Goal: Information Seeking & Learning: Learn about a topic

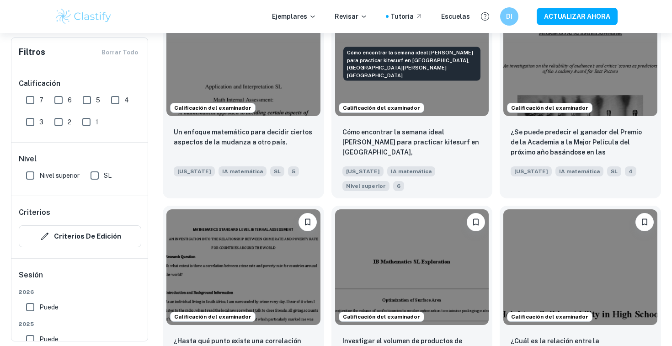
scroll to position [1995, 0]
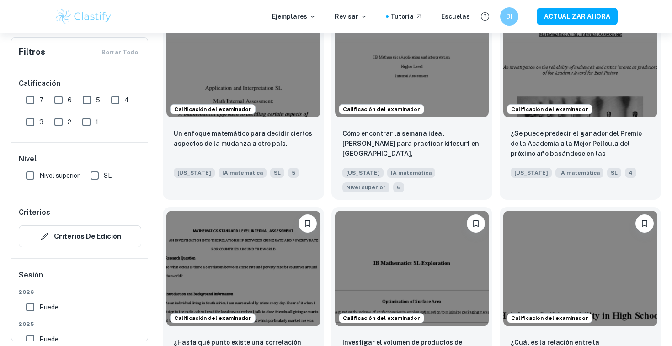
click at [328, 200] on div "Calificación del examinador Investigar el volumen de productos de confitería pa…" at bounding box center [408, 297] width 169 height 194
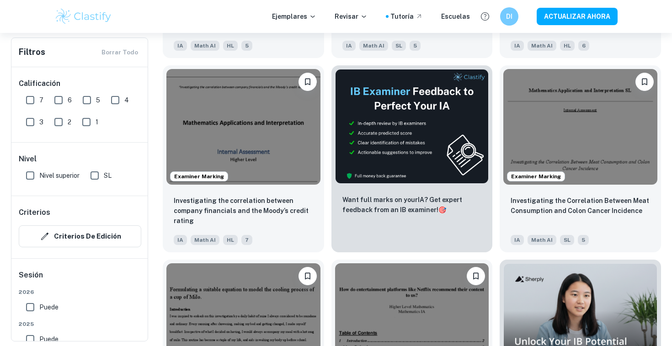
scroll to position [2457, 0]
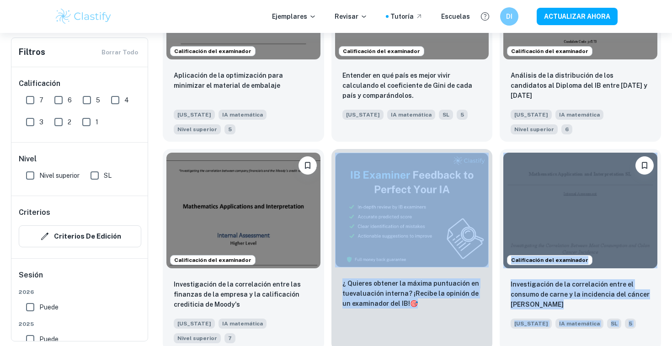
drag, startPoint x: 327, startPoint y: 86, endPoint x: 342, endPoint y: 192, distance: 107.6
click at [318, 271] on div "Investigación de la correlación entre las finanzas de la empresa y la calificac…" at bounding box center [243, 310] width 161 height 79
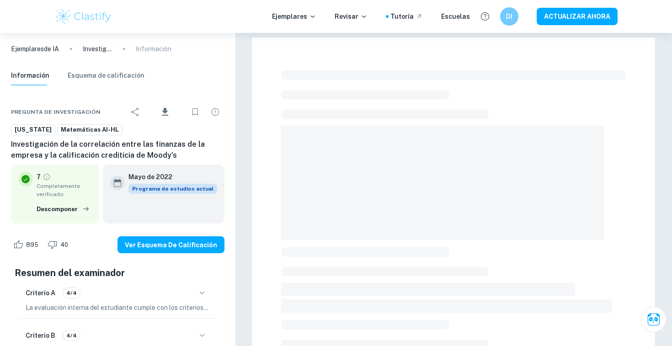
scroll to position [35, 0]
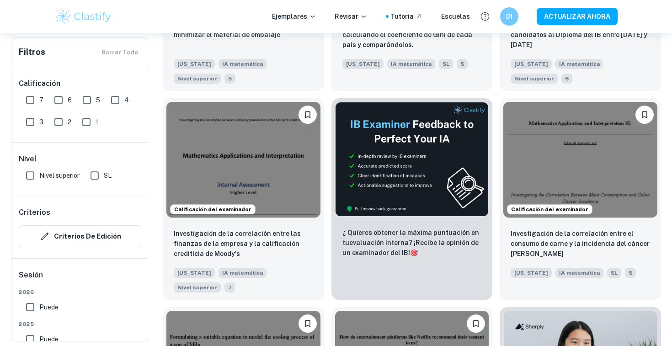
scroll to position [2508, 0]
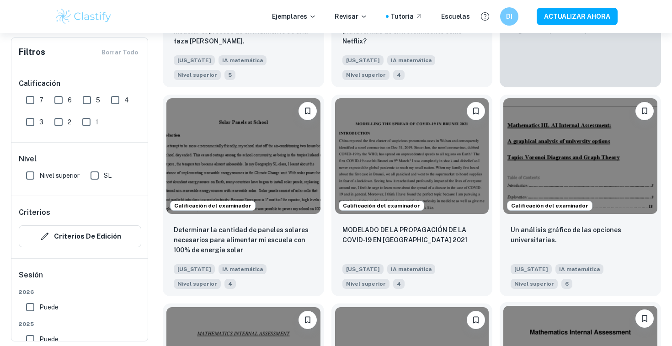
scroll to position [2927, 0]
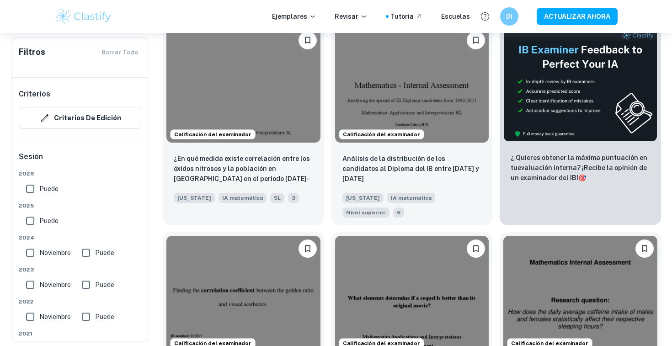
scroll to position [3612, 0]
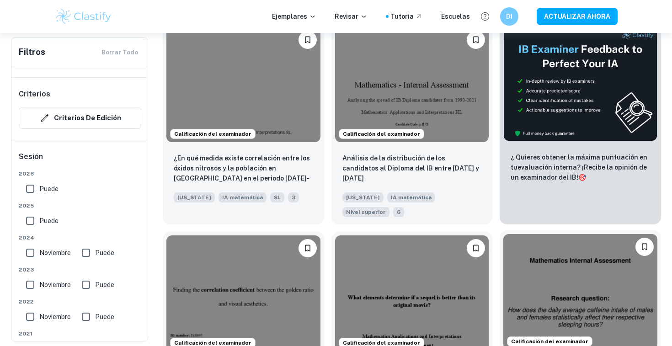
drag, startPoint x: 512, startPoint y: 200, endPoint x: 500, endPoint y: 136, distance: 65.7
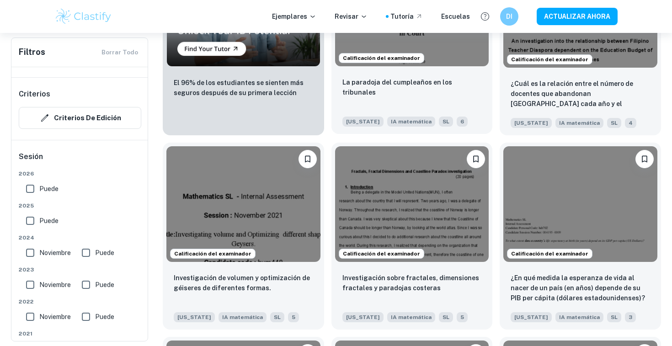
scroll to position [4090, 0]
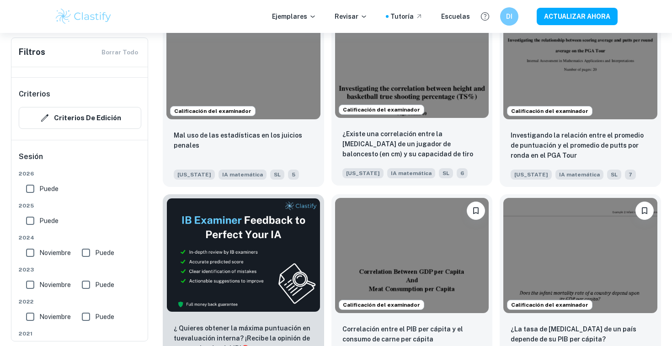
scroll to position [4621, 0]
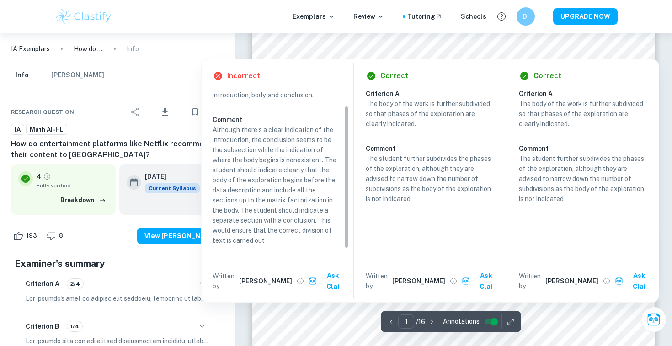
scroll to position [389, 0]
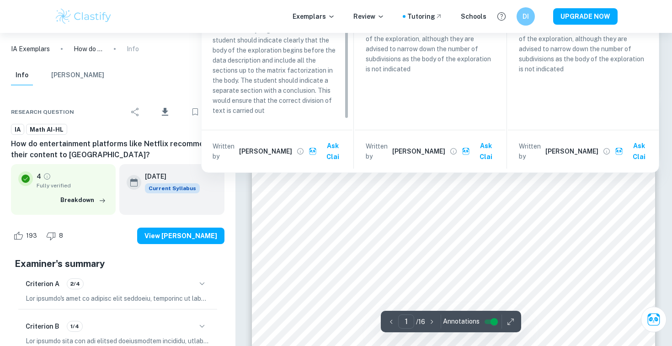
type input "2"
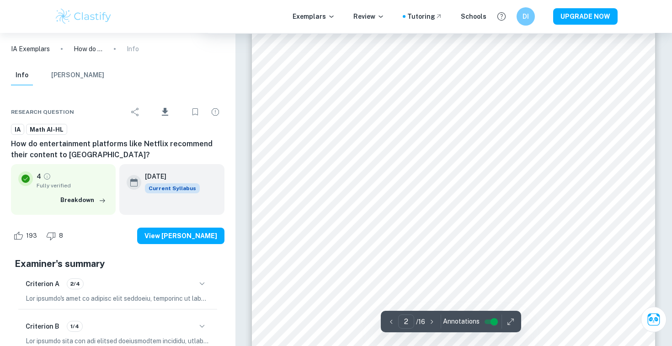
scroll to position [673, 0]
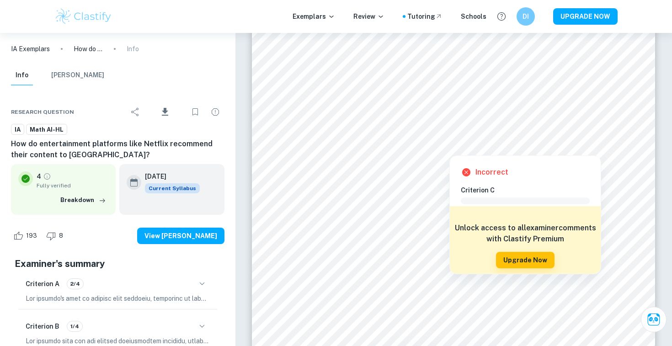
click at [368, 118] on div at bounding box center [454, 115] width 306 height 10
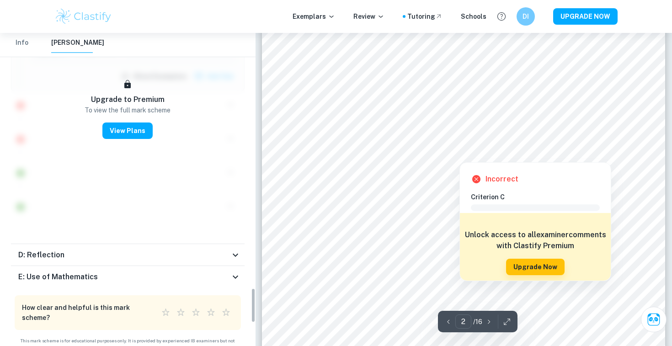
scroll to position [2269, 0]
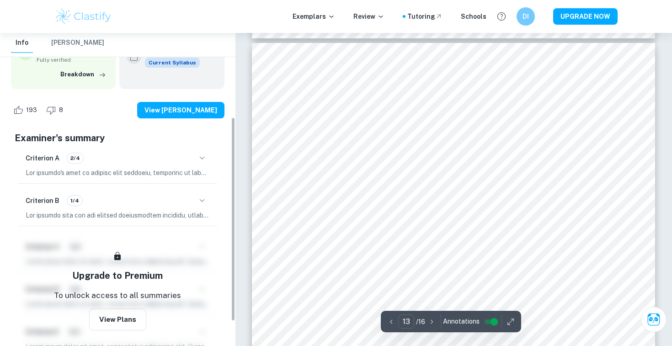
scroll to position [128, 0]
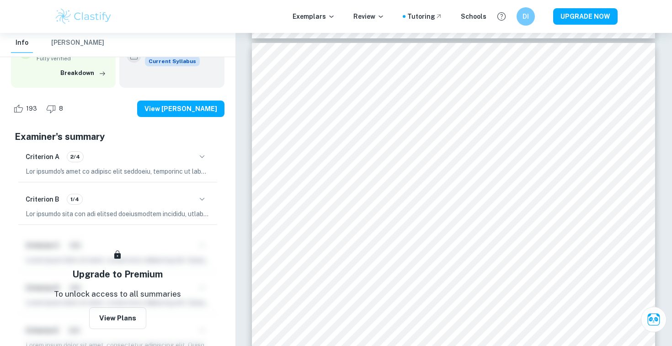
click at [164, 170] on p at bounding box center [118, 171] width 184 height 10
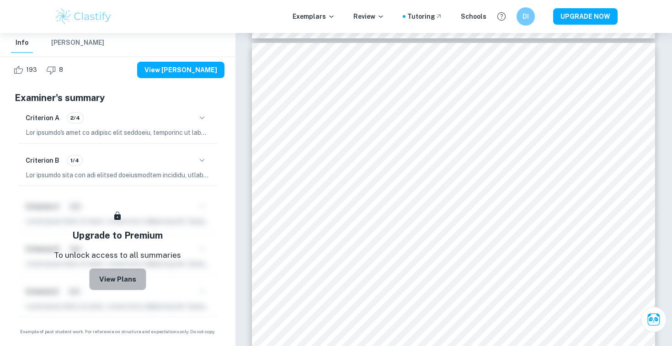
click at [117, 288] on button "View Plans" at bounding box center [117, 279] width 57 height 22
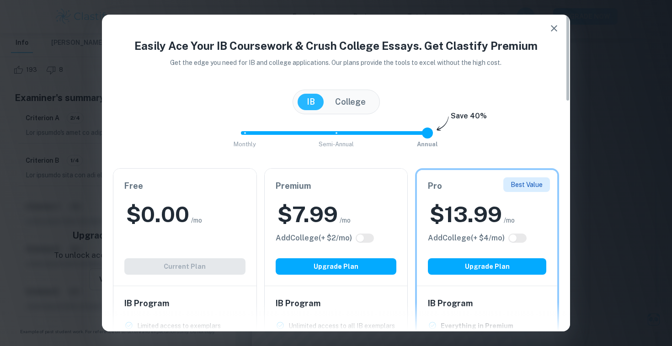
click at [432, 136] on span at bounding box center [427, 133] width 11 height 11
type input "0"
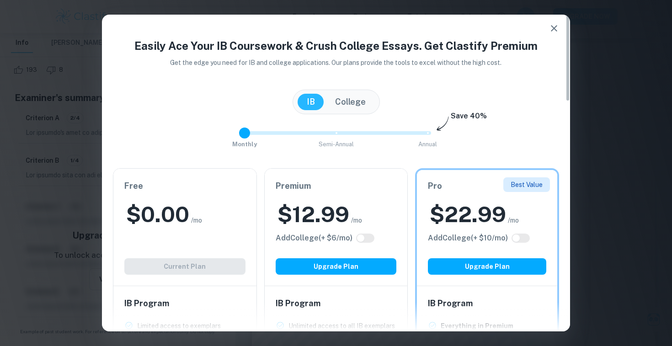
drag, startPoint x: 427, startPoint y: 136, endPoint x: 237, endPoint y: 126, distance: 190.1
click at [267, 126] on span "Monthly Semi-Annual Annual" at bounding box center [336, 133] width 183 height 16
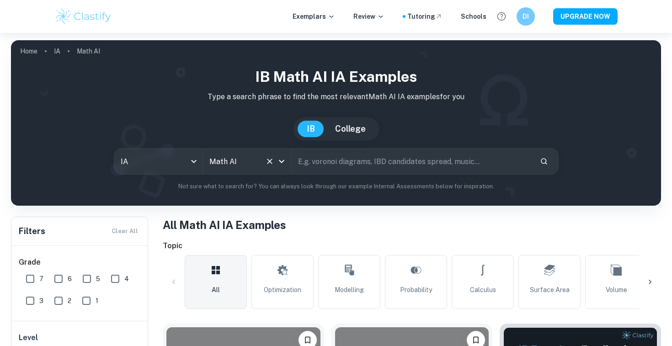
click at [254, 165] on input "Math AI" at bounding box center [234, 161] width 54 height 17
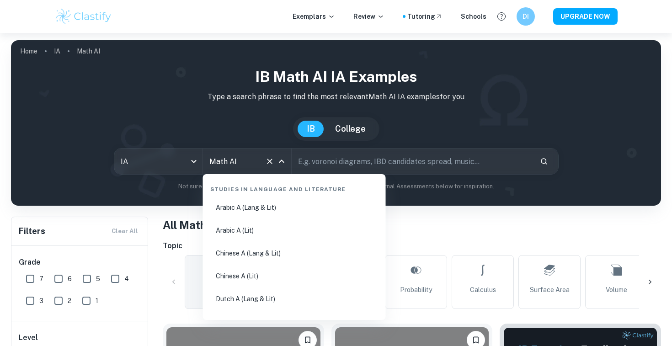
scroll to position [1526, 0]
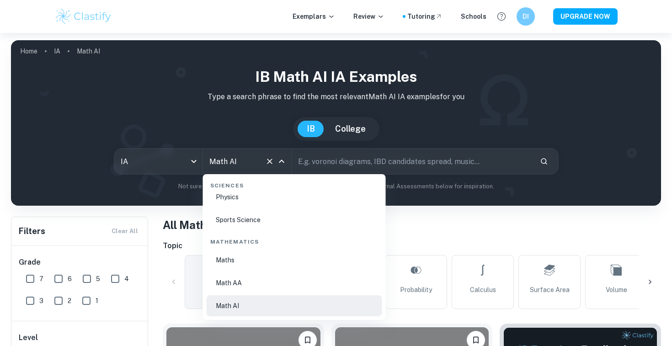
click at [309, 159] on input "text" at bounding box center [412, 162] width 241 height 26
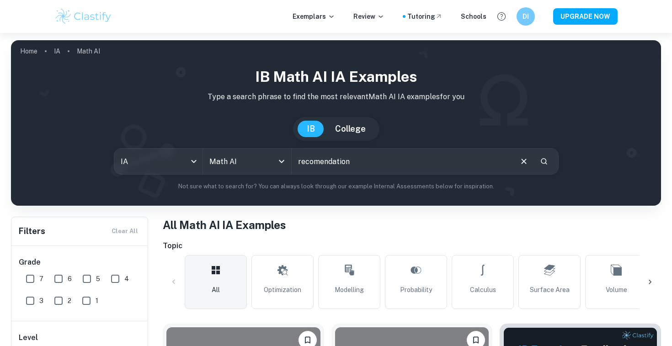
type input "recomendation"
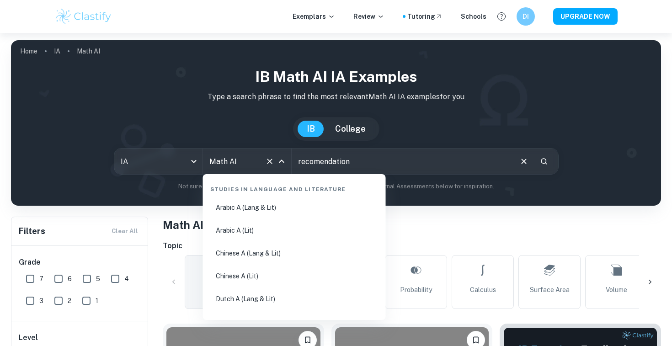
click at [249, 159] on input "Math AI" at bounding box center [234, 161] width 54 height 17
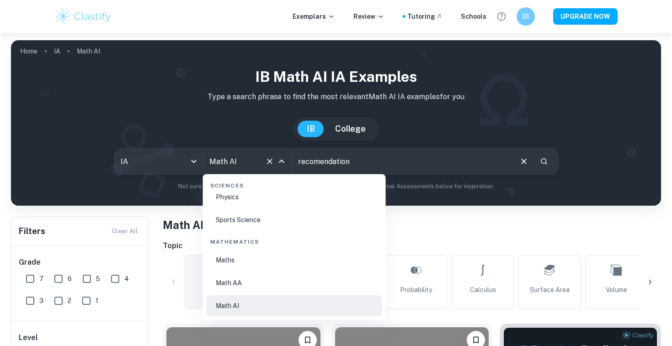
click at [242, 310] on li "Math AI" at bounding box center [295, 305] width 176 height 21
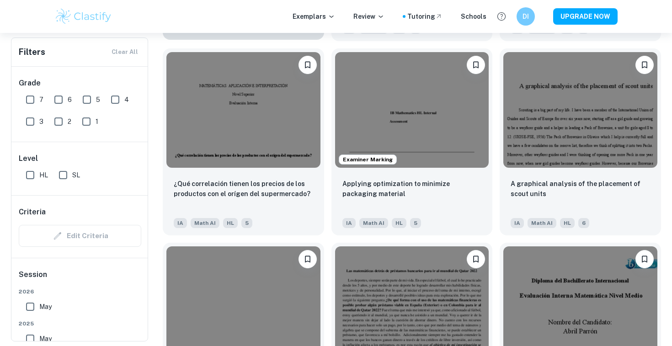
scroll to position [0, 0]
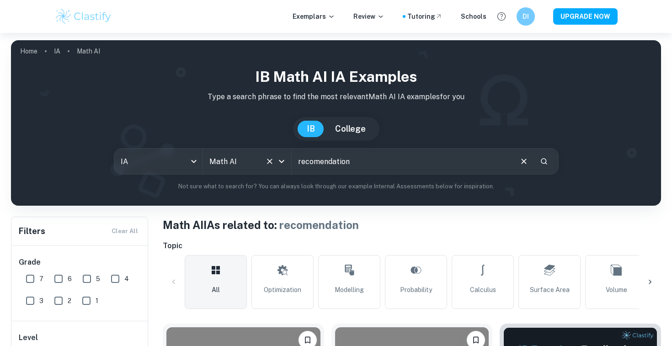
click at [394, 161] on input "recomendation" at bounding box center [402, 162] width 220 height 26
type input "youtube"
click at [375, 166] on input "youtube" at bounding box center [402, 162] width 220 height 26
type input "recomendation of videos such us youtube"
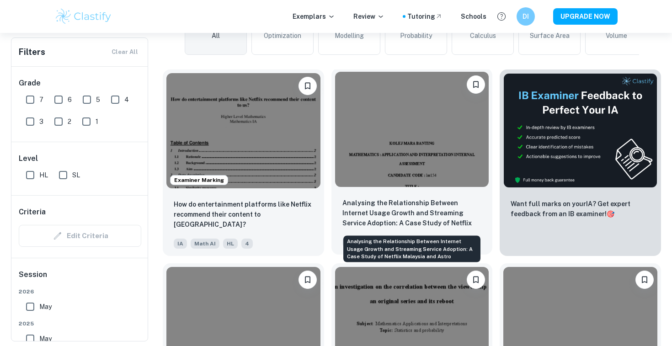
scroll to position [324, 0]
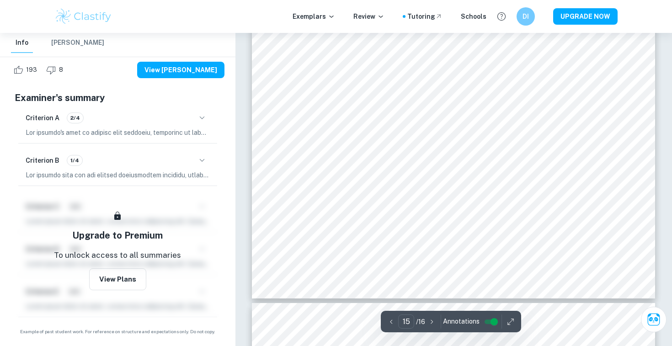
scroll to position [8615, 0]
type input "11"
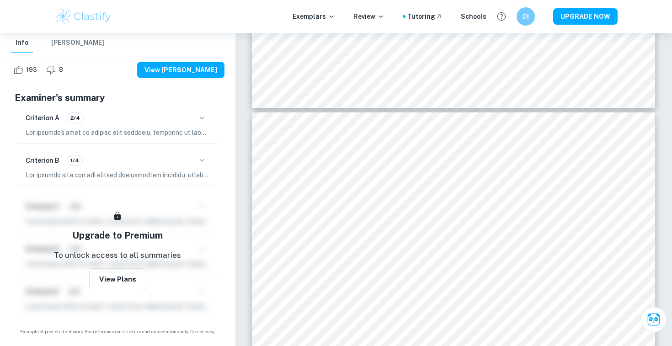
drag, startPoint x: 574, startPoint y: 16, endPoint x: 633, endPoint y: 6, distance: 59.9
click at [633, 6] on div "Exemplars Review Tutoring Schools DI UPGRADE NOW" at bounding box center [336, 16] width 672 height 33
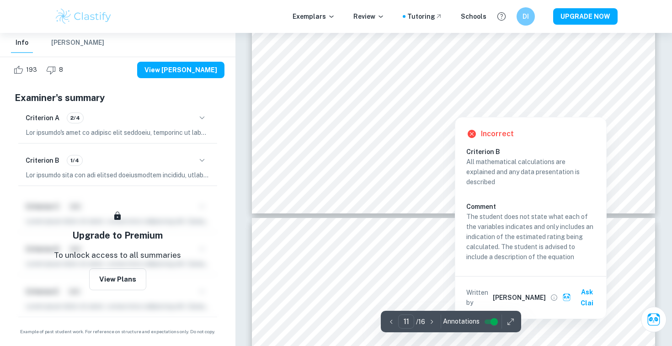
scroll to position [6339, 0]
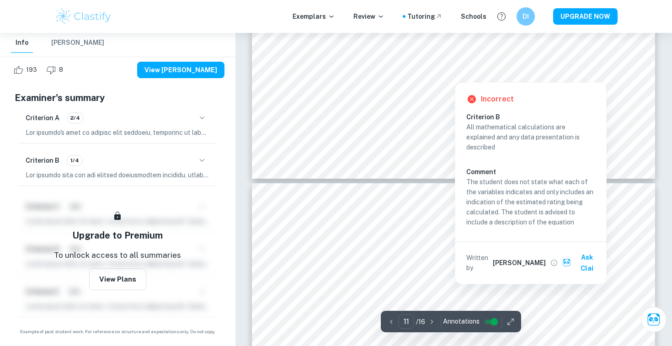
type input "12"
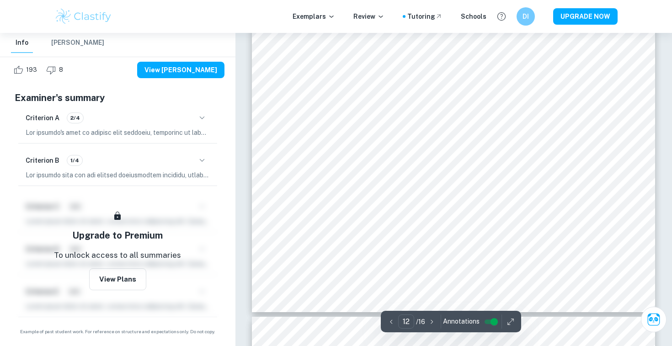
scroll to position [6814, 0]
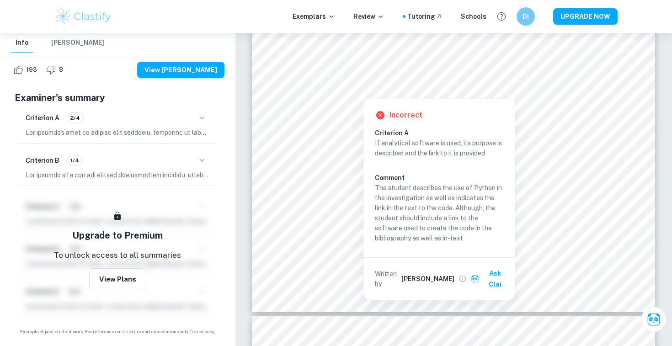
click at [433, 165] on div "If analytical software is used, its purpose is described and the link to it is …" at bounding box center [443, 190] width 136 height 105
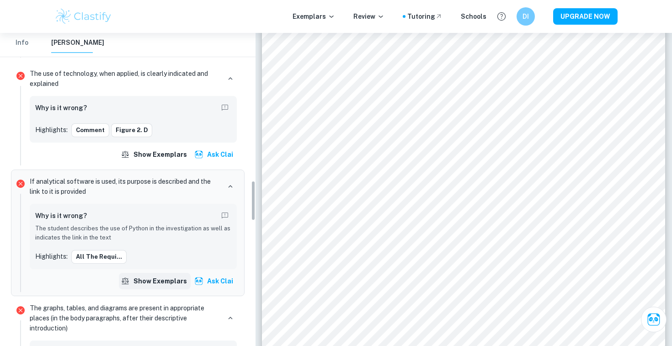
scroll to position [1145, 0]
click at [100, 132] on button "Comment" at bounding box center [90, 130] width 38 height 14
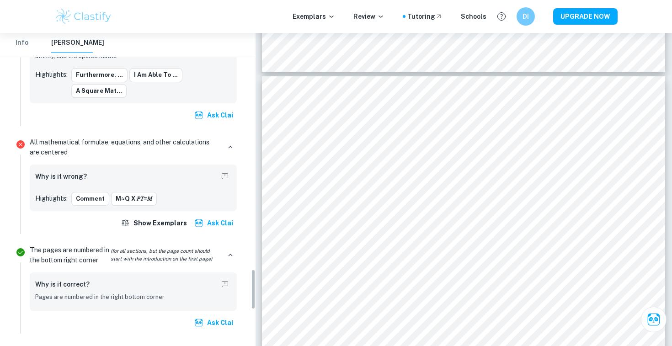
scroll to position [1834, 0]
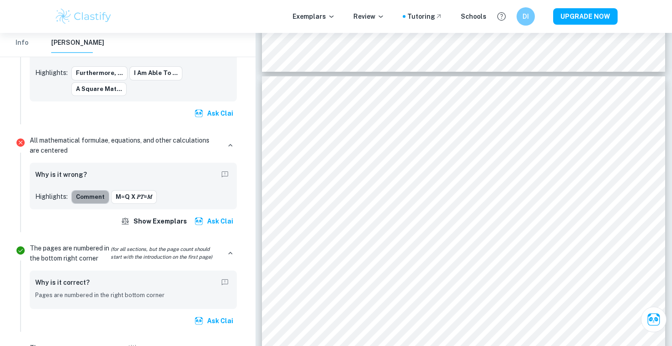
click at [88, 198] on button "Comment" at bounding box center [90, 197] width 38 height 14
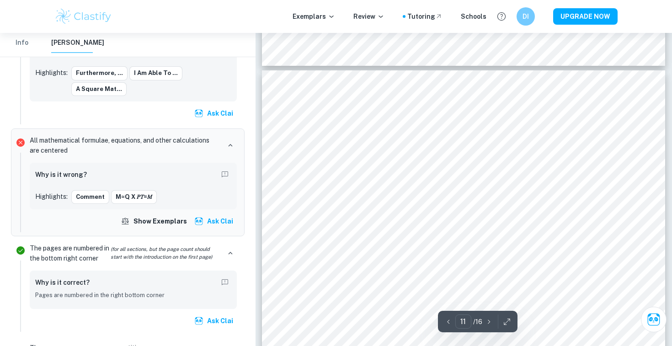
scroll to position [5788, 0]
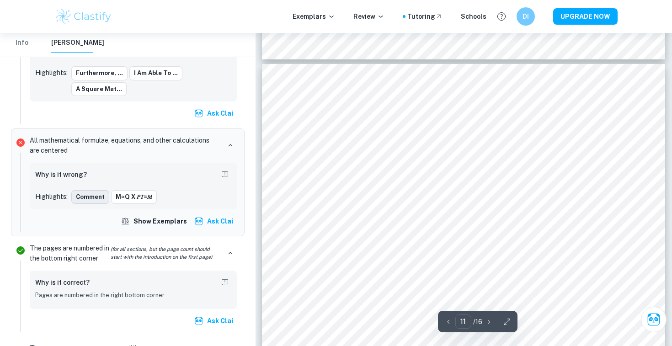
click at [96, 199] on button "Comment" at bounding box center [90, 197] width 38 height 14
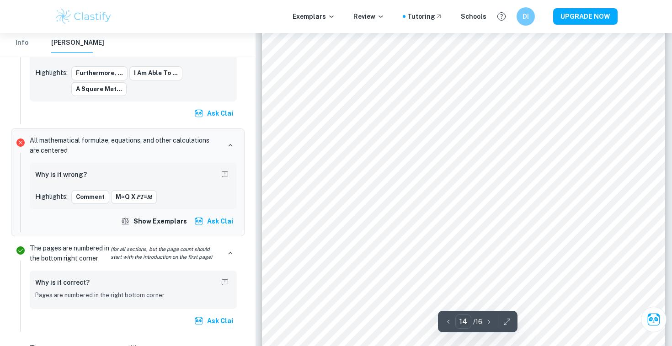
scroll to position [7751, 0]
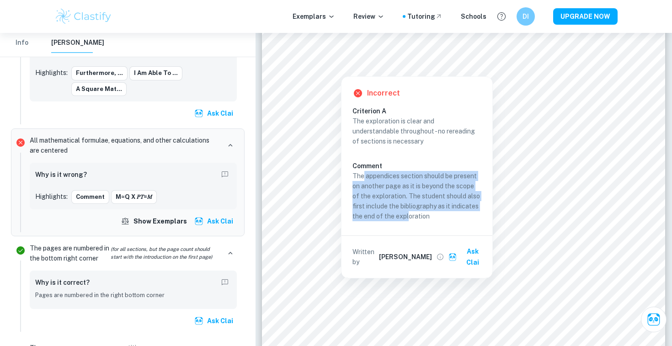
drag, startPoint x: 363, startPoint y: 177, endPoint x: 409, endPoint y: 218, distance: 61.5
click at [409, 218] on p "The appendices section should be present on another page as it is beyond the sc…" at bounding box center [417, 196] width 129 height 50
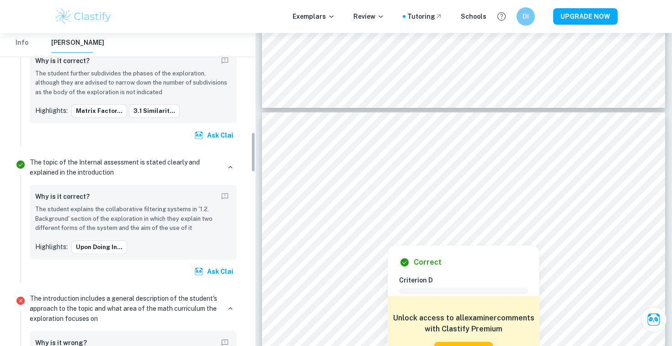
scroll to position [0, 0]
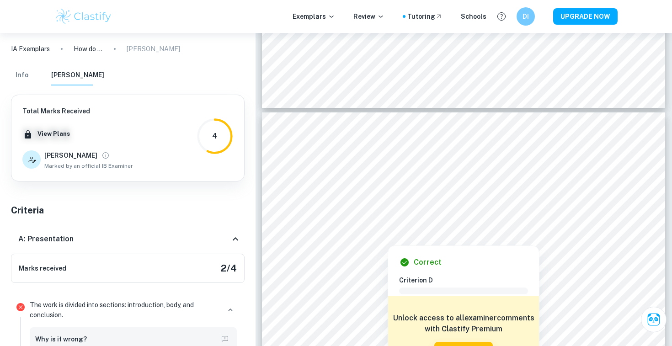
click at [148, 241] on div "A: Presentation" at bounding box center [124, 239] width 212 height 11
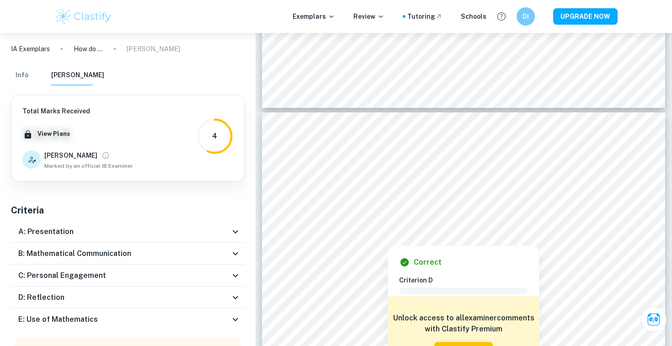
scroll to position [53, 0]
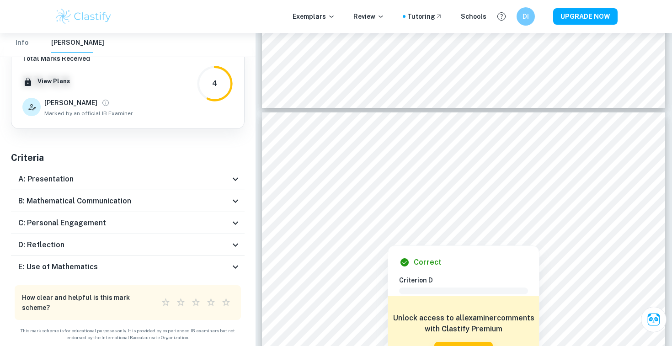
click at [166, 197] on div "B: Mathematical Communication" at bounding box center [124, 201] width 212 height 11
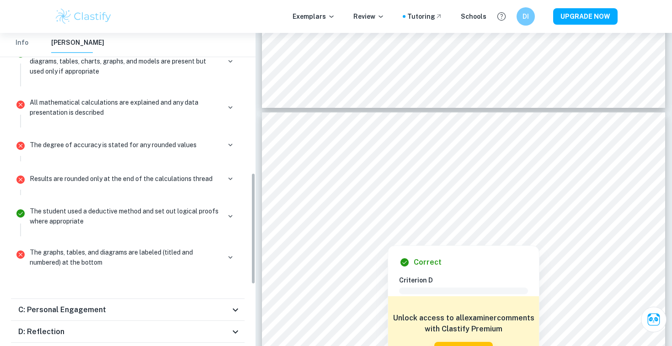
scroll to position [508, 0]
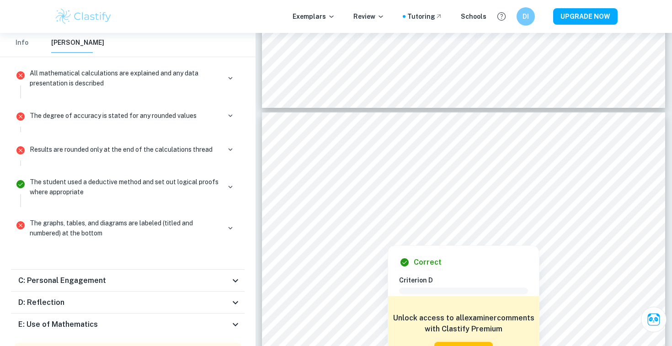
click at [153, 284] on div "C: Personal Engagement" at bounding box center [124, 280] width 212 height 11
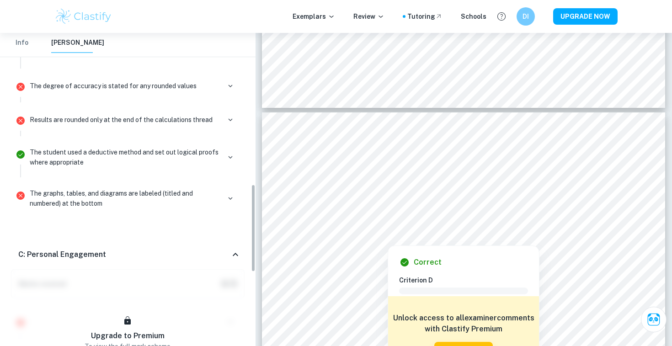
click at [169, 254] on div "C: Personal Engagement" at bounding box center [124, 254] width 212 height 11
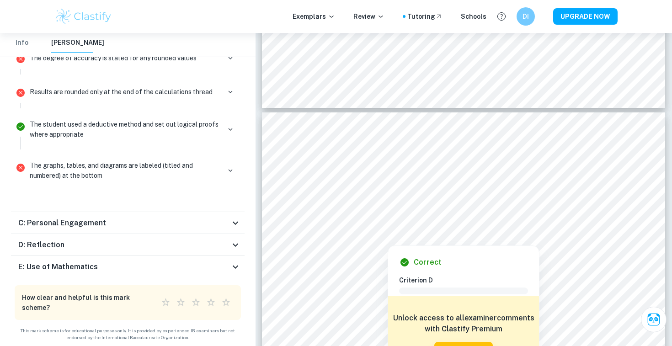
click at [168, 256] on div "E: Use of Mathematics" at bounding box center [128, 267] width 234 height 22
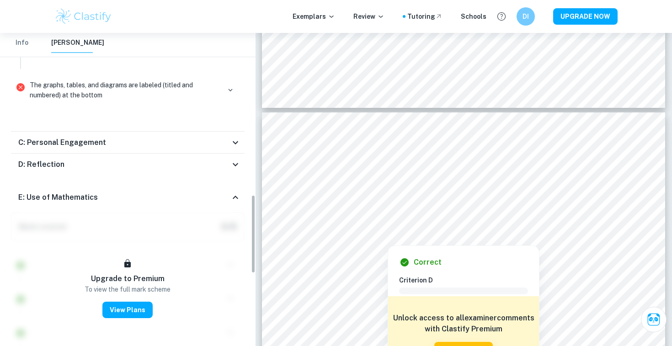
click at [185, 189] on div "E: Use of Mathematics" at bounding box center [128, 197] width 234 height 29
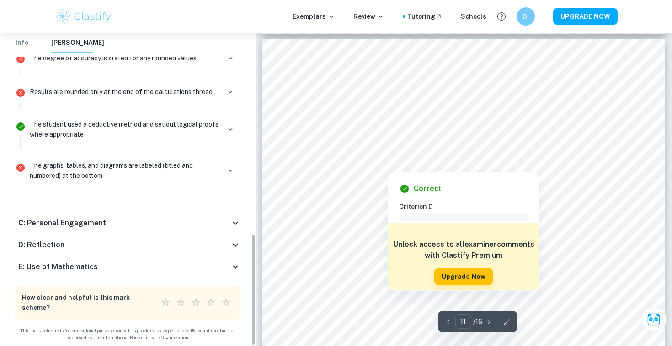
scroll to position [5818, 0]
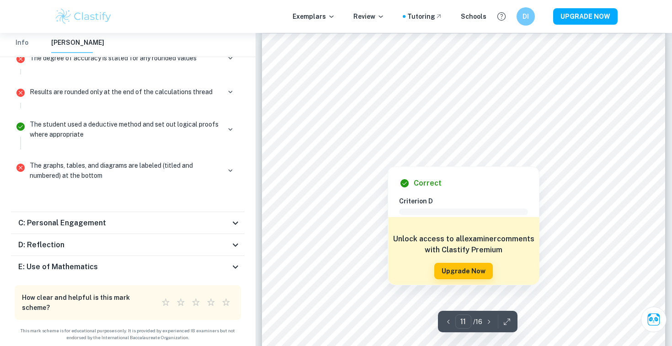
click at [174, 242] on div "D: Reflection" at bounding box center [124, 245] width 212 height 11
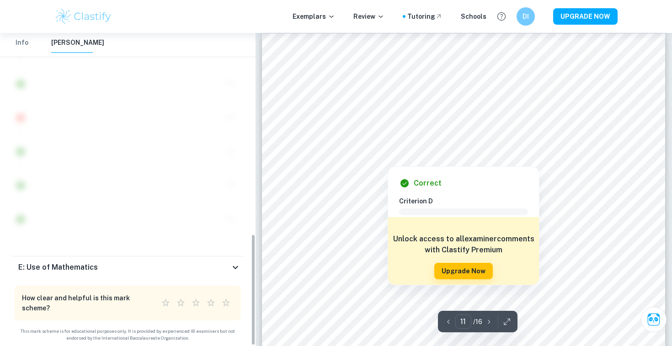
scroll to position [941, 0]
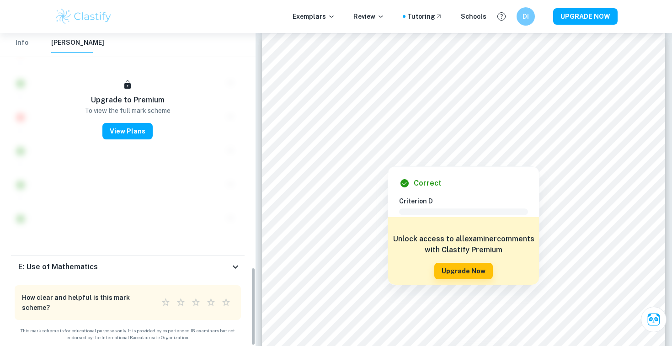
click at [225, 113] on div "Upgrade to Premium To view the full mark scheme View Plans" at bounding box center [128, 68] width 234 height 347
click at [166, 270] on div "E: Use of Mathematics" at bounding box center [124, 267] width 212 height 11
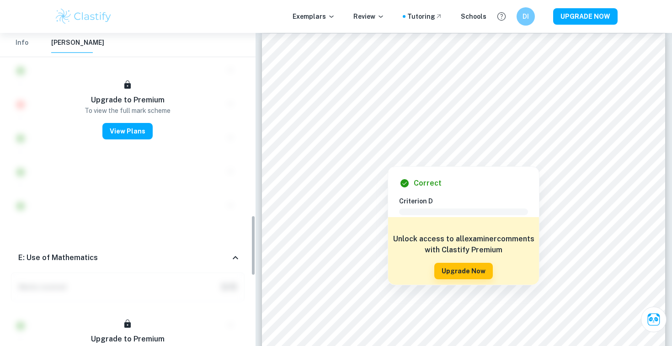
scroll to position [956, 0]
click at [206, 253] on div "E: Use of Mathematics" at bounding box center [124, 256] width 212 height 11
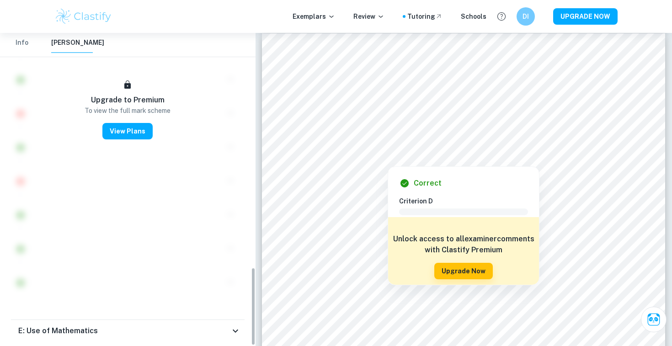
scroll to position [941, 0]
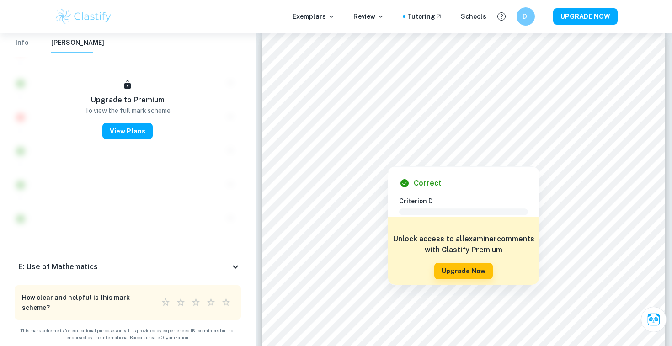
click at [208, 260] on div "E: Use of Mathematics" at bounding box center [128, 267] width 234 height 22
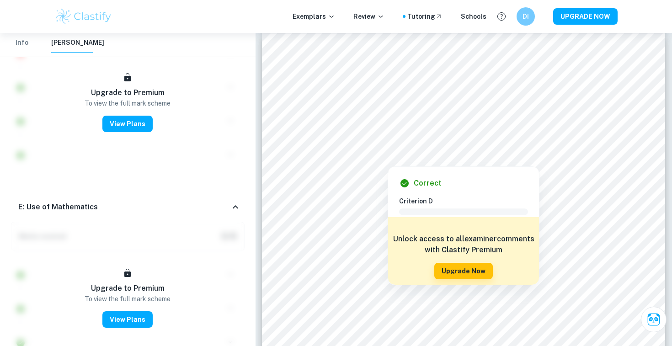
click at [224, 216] on div "E: Use of Mathematics" at bounding box center [128, 207] width 234 height 29
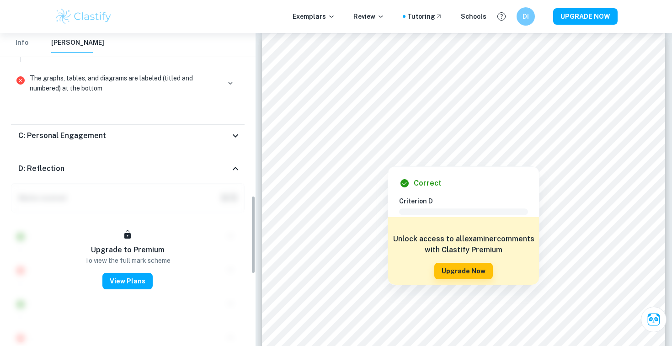
scroll to position [637, 0]
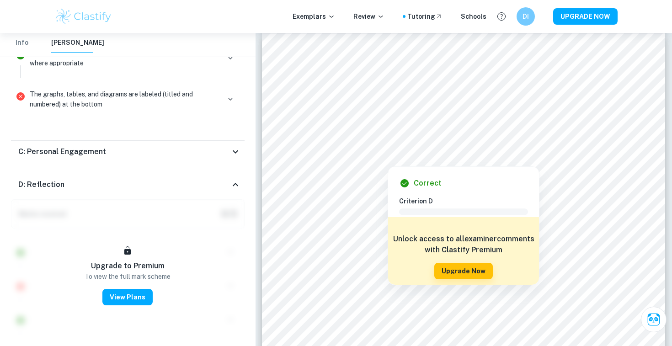
click at [220, 189] on div "D: Reflection" at bounding box center [124, 184] width 212 height 11
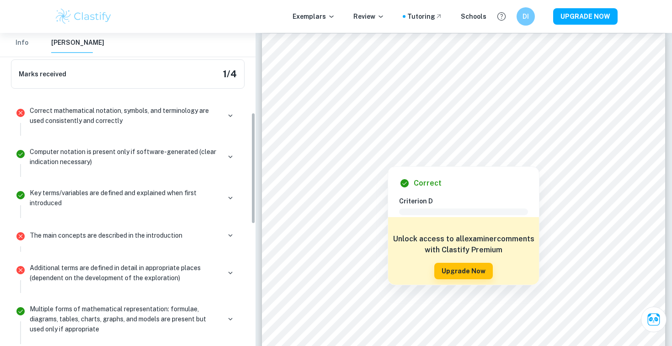
scroll to position [224, 0]
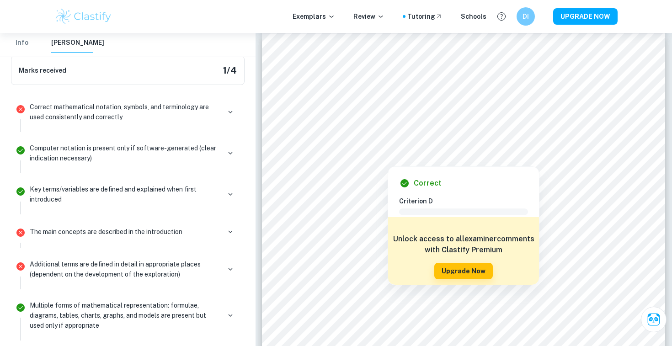
click at [151, 107] on p "Correct mathematical notation, symbols, and terminology are used consistently a…" at bounding box center [125, 112] width 191 height 20
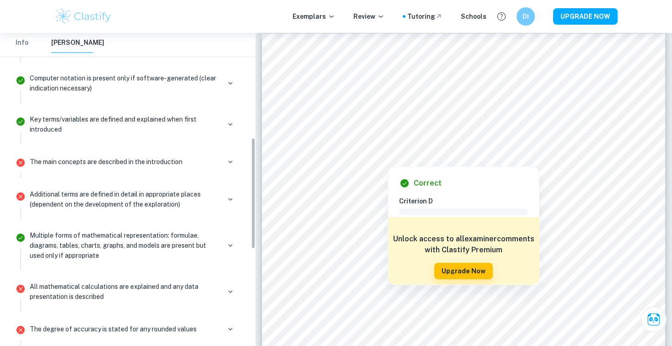
scroll to position [297, 0]
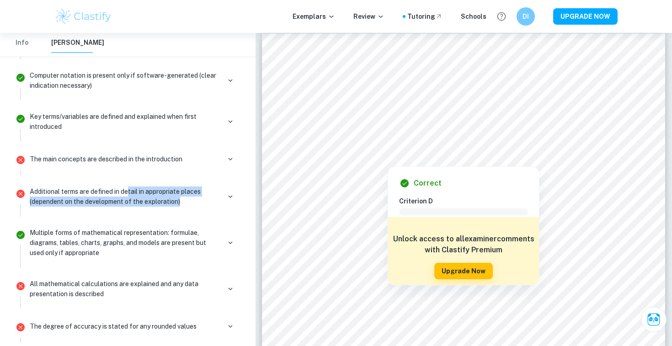
drag, startPoint x: 129, startPoint y: 191, endPoint x: 190, endPoint y: 201, distance: 62.1
click at [190, 201] on p "Additional terms are defined in detail in appropriate places (dependent on the …" at bounding box center [125, 197] width 191 height 20
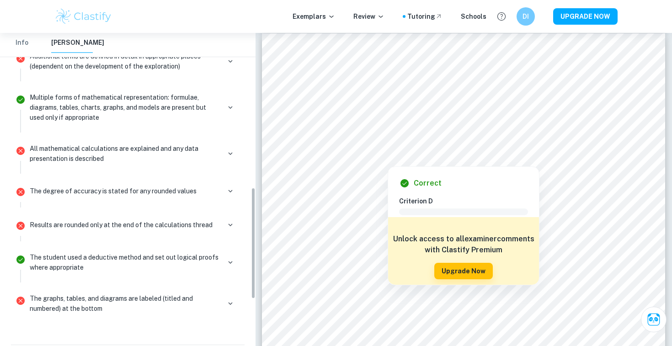
scroll to position [434, 0]
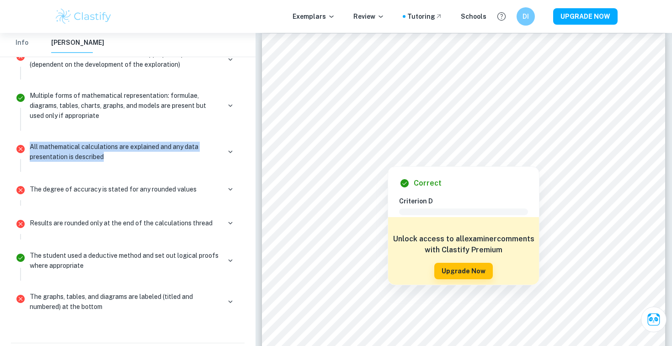
drag, startPoint x: 145, startPoint y: 163, endPoint x: 150, endPoint y: 135, distance: 27.7
click at [150, 135] on li "All mathematical calculations are explained and any data presentation is descri…" at bounding box center [128, 155] width 234 height 41
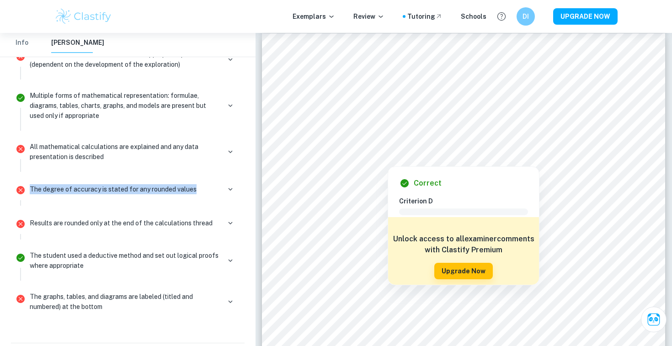
drag, startPoint x: 150, startPoint y: 182, endPoint x: 180, endPoint y: 200, distance: 35.5
click at [180, 200] on div "The degree of accuracy is stated for any rounded values" at bounding box center [133, 193] width 215 height 26
click at [227, 189] on icon "button" at bounding box center [230, 189] width 8 height 8
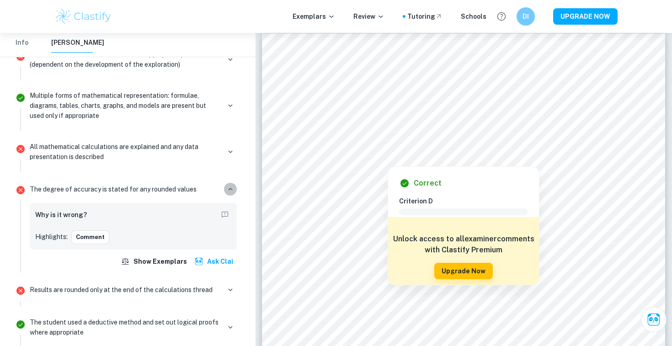
click at [227, 189] on icon "button" at bounding box center [230, 189] width 8 height 8
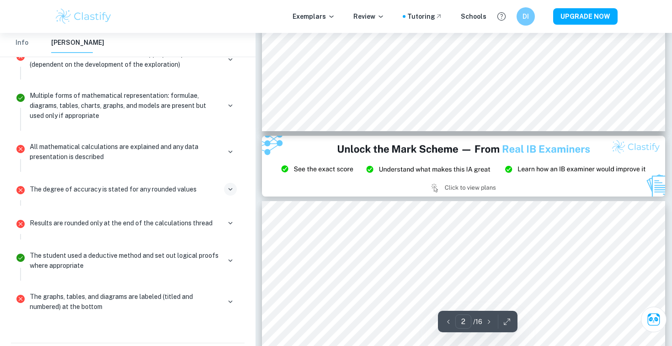
type input "3"
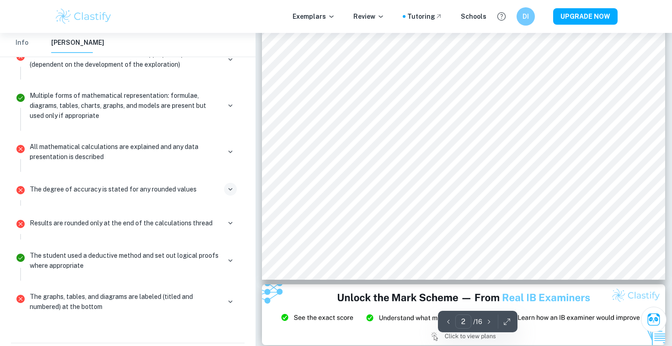
scroll to position [972, 0]
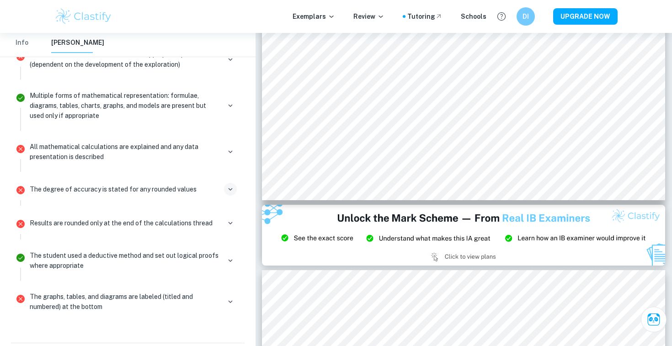
type input "3"
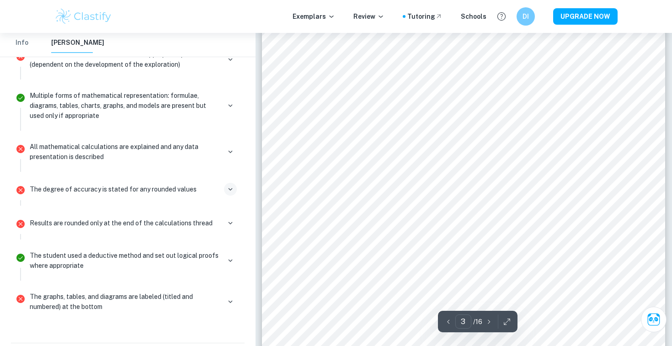
scroll to position [1543, 0]
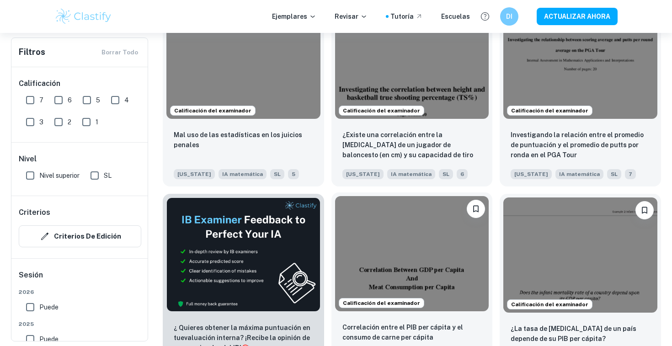
scroll to position [118, 0]
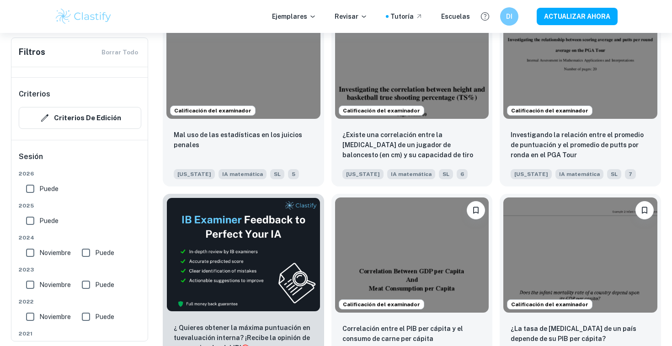
click at [498, 187] on div "Calificación del examinador ¿La tasa de [MEDICAL_DATA] de un país depende de su…" at bounding box center [577, 284] width 169 height 194
